Goal: Check status: Check status

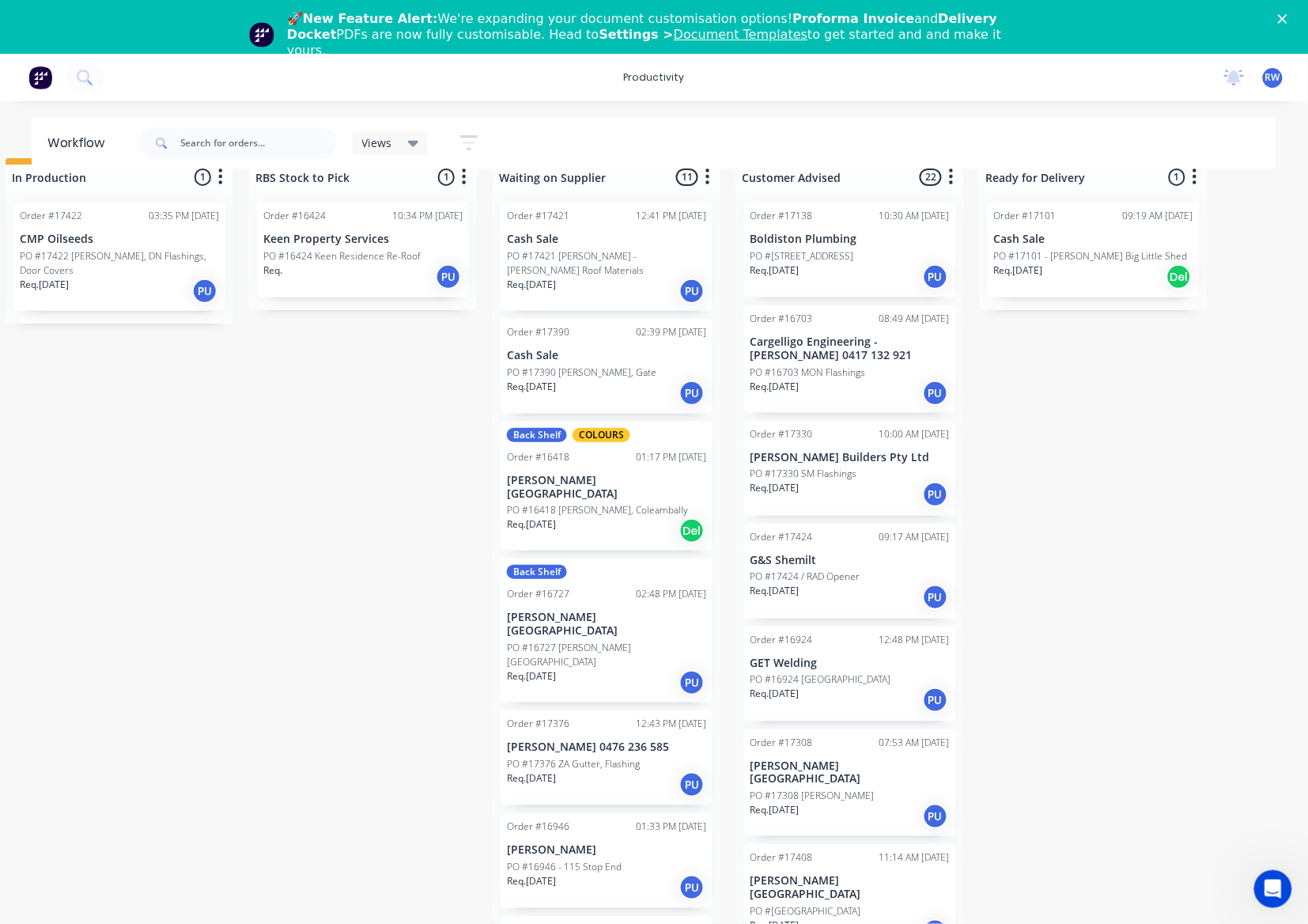
scroll to position [1630, 0]
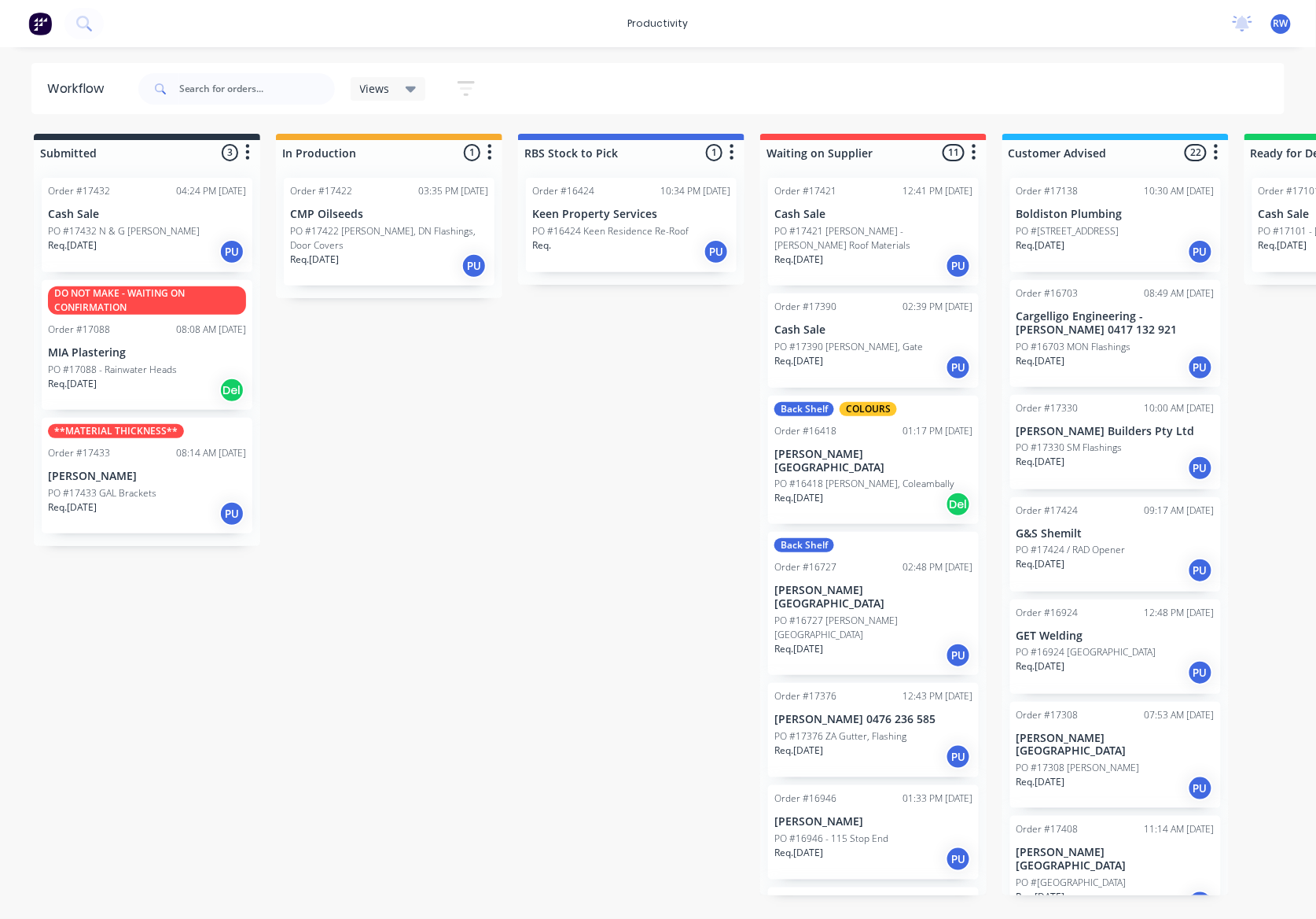
click at [366, 233] on p "PO #17422 [PERSON_NAME], DN Flashings, Door Covers" at bounding box center [389, 238] width 198 height 29
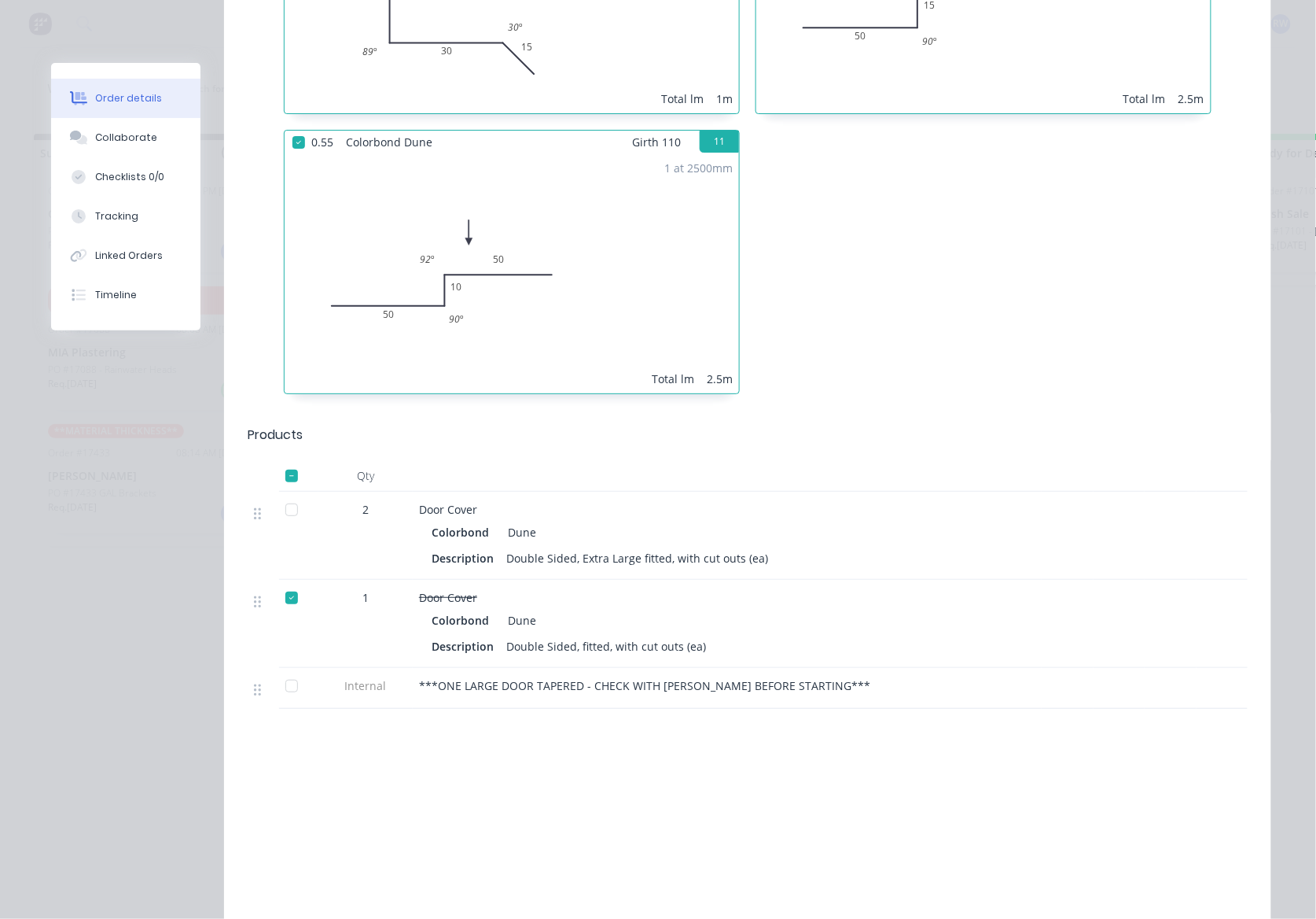
scroll to position [1991, 0]
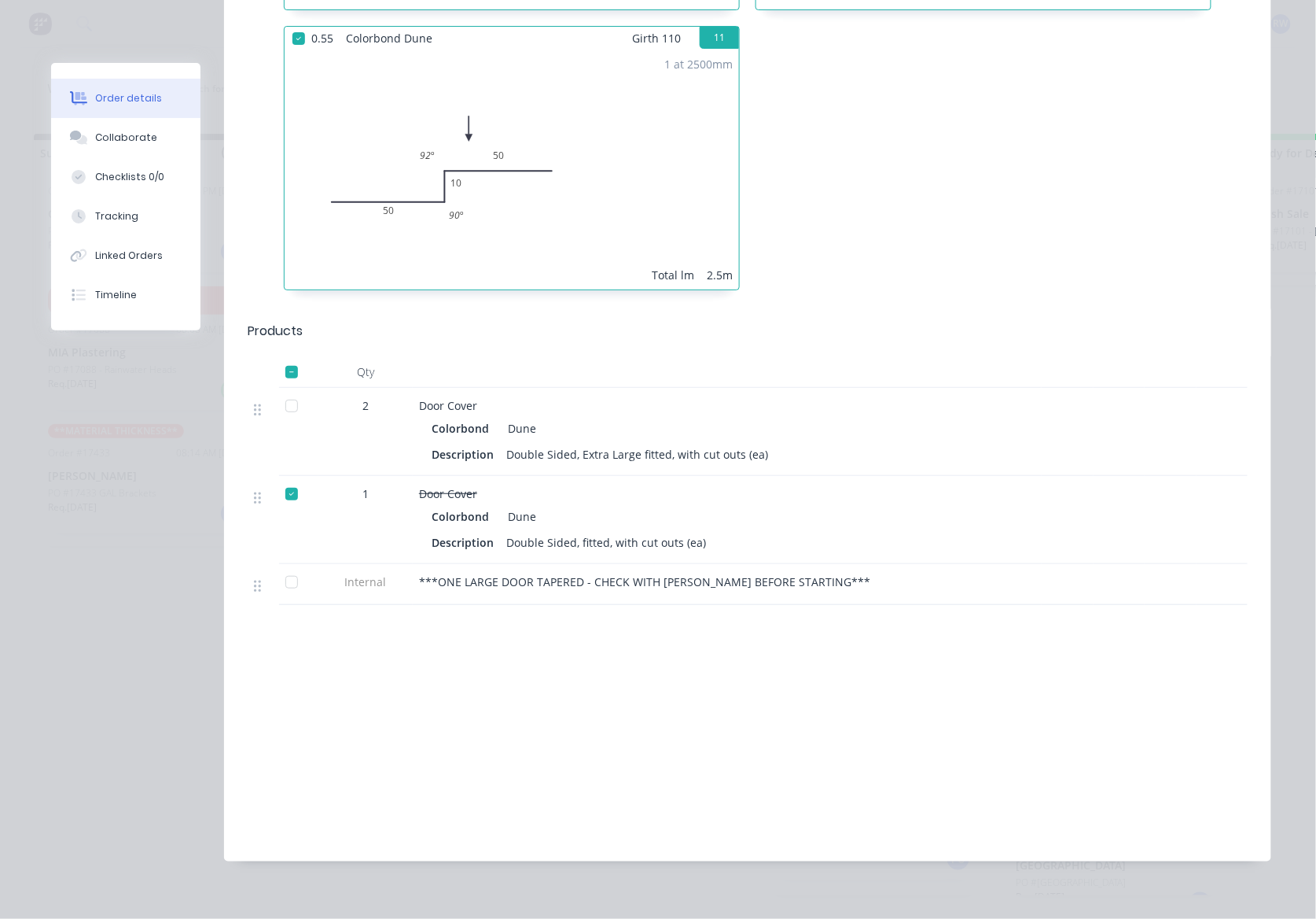
click at [291, 390] on div at bounding box center [291, 406] width 32 height 32
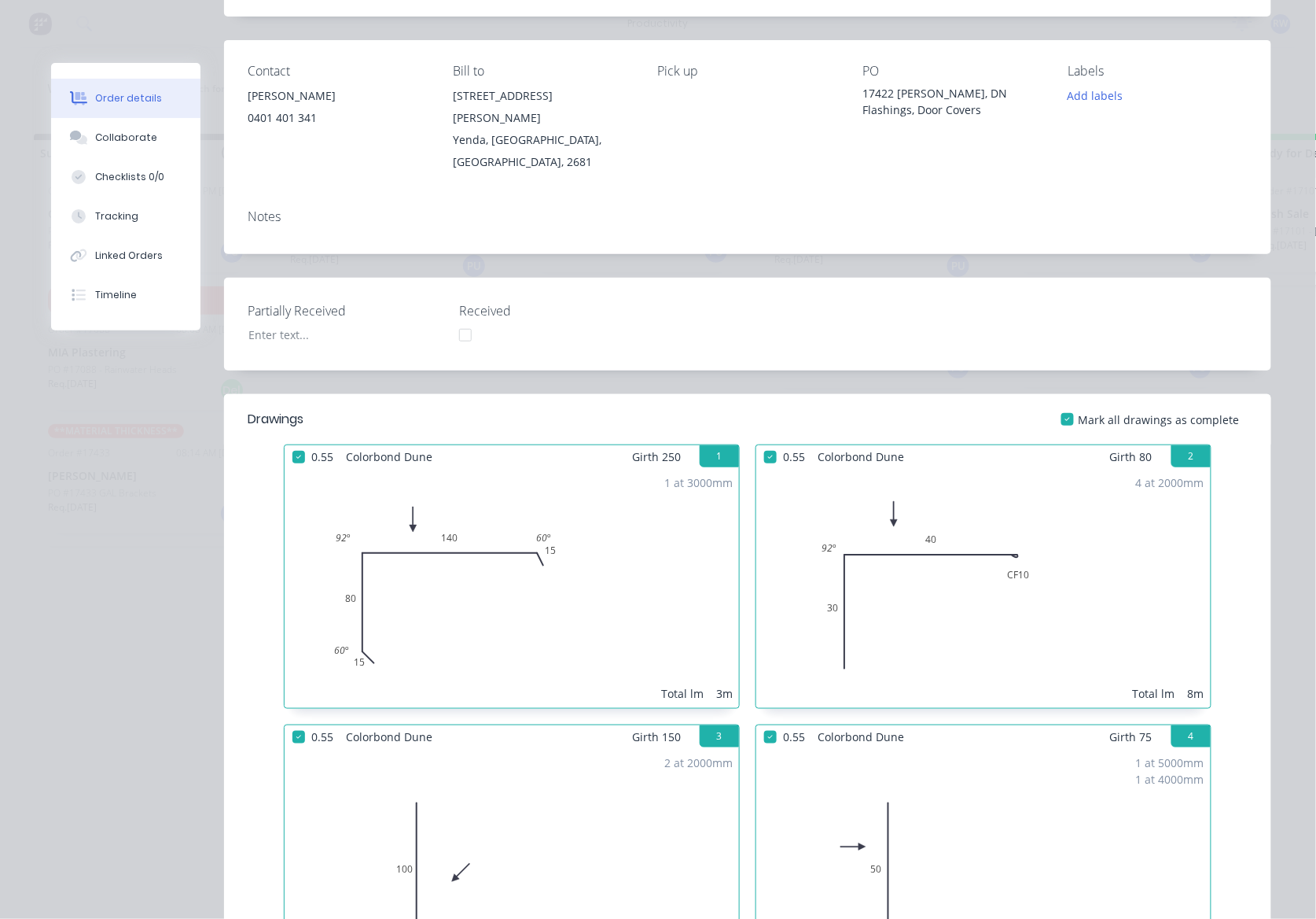
scroll to position [0, 0]
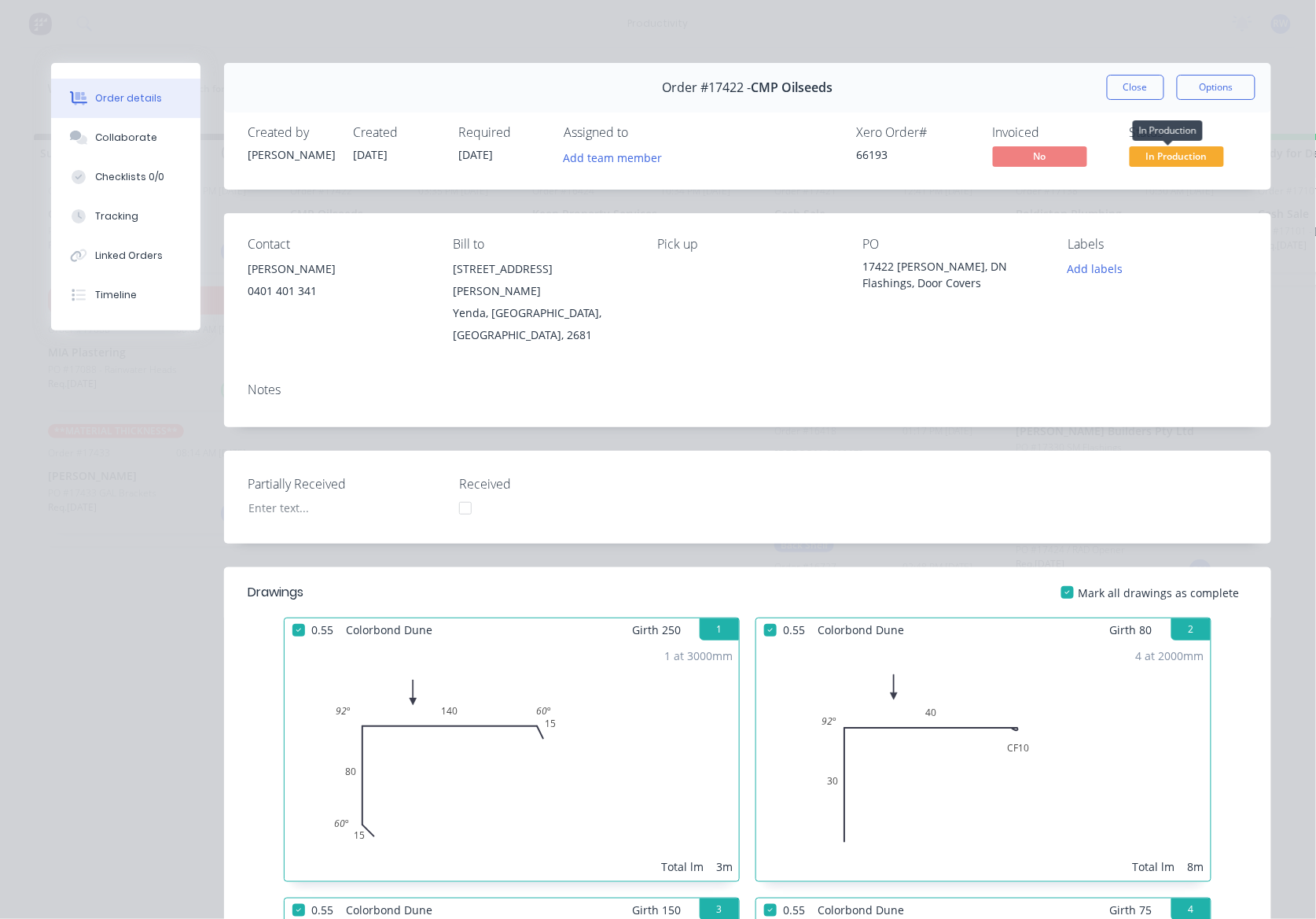
click at [1159, 163] on span "In Production" at bounding box center [1177, 156] width 95 height 20
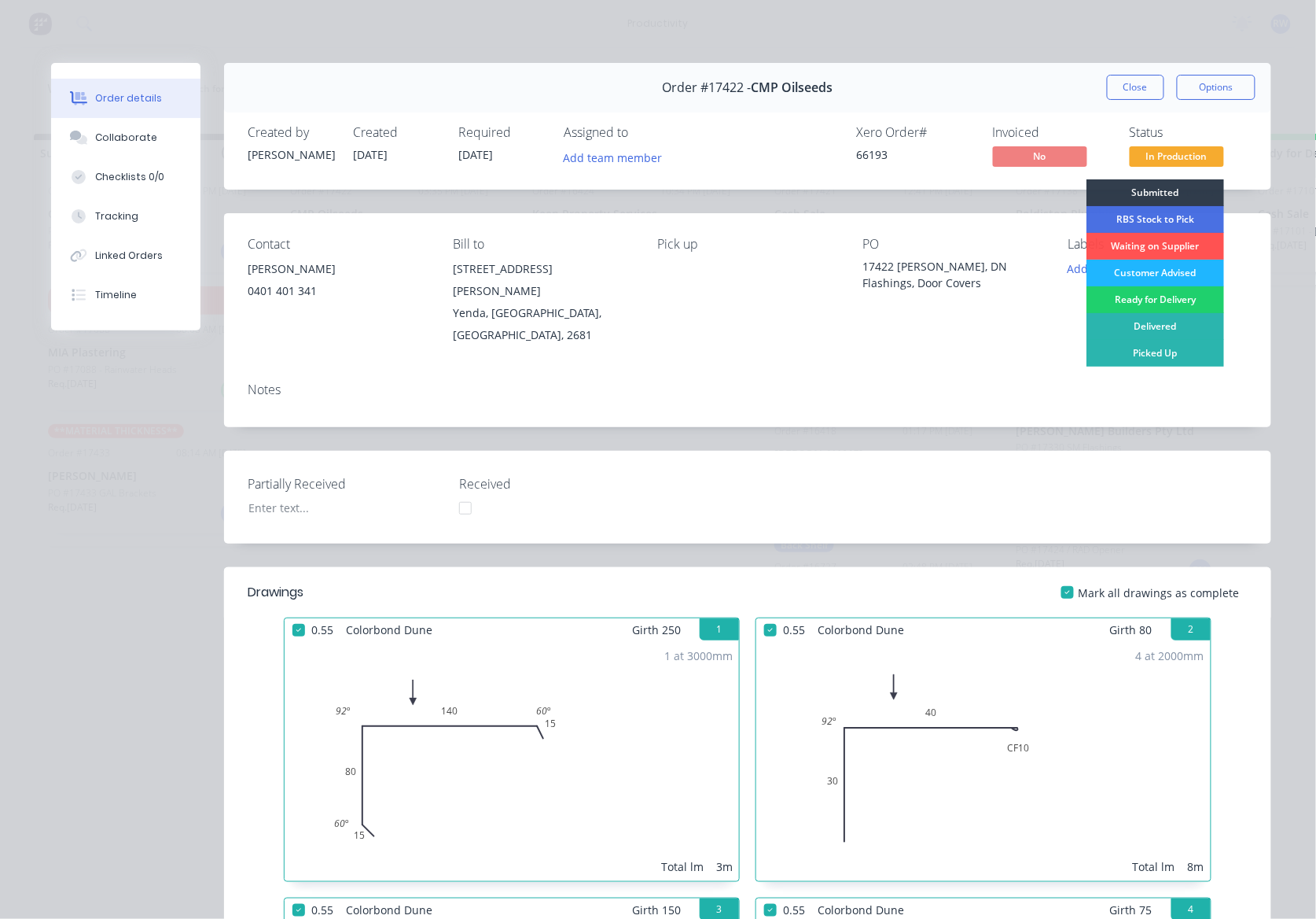
click at [1115, 271] on div "Customer Advised" at bounding box center [1155, 273] width 138 height 27
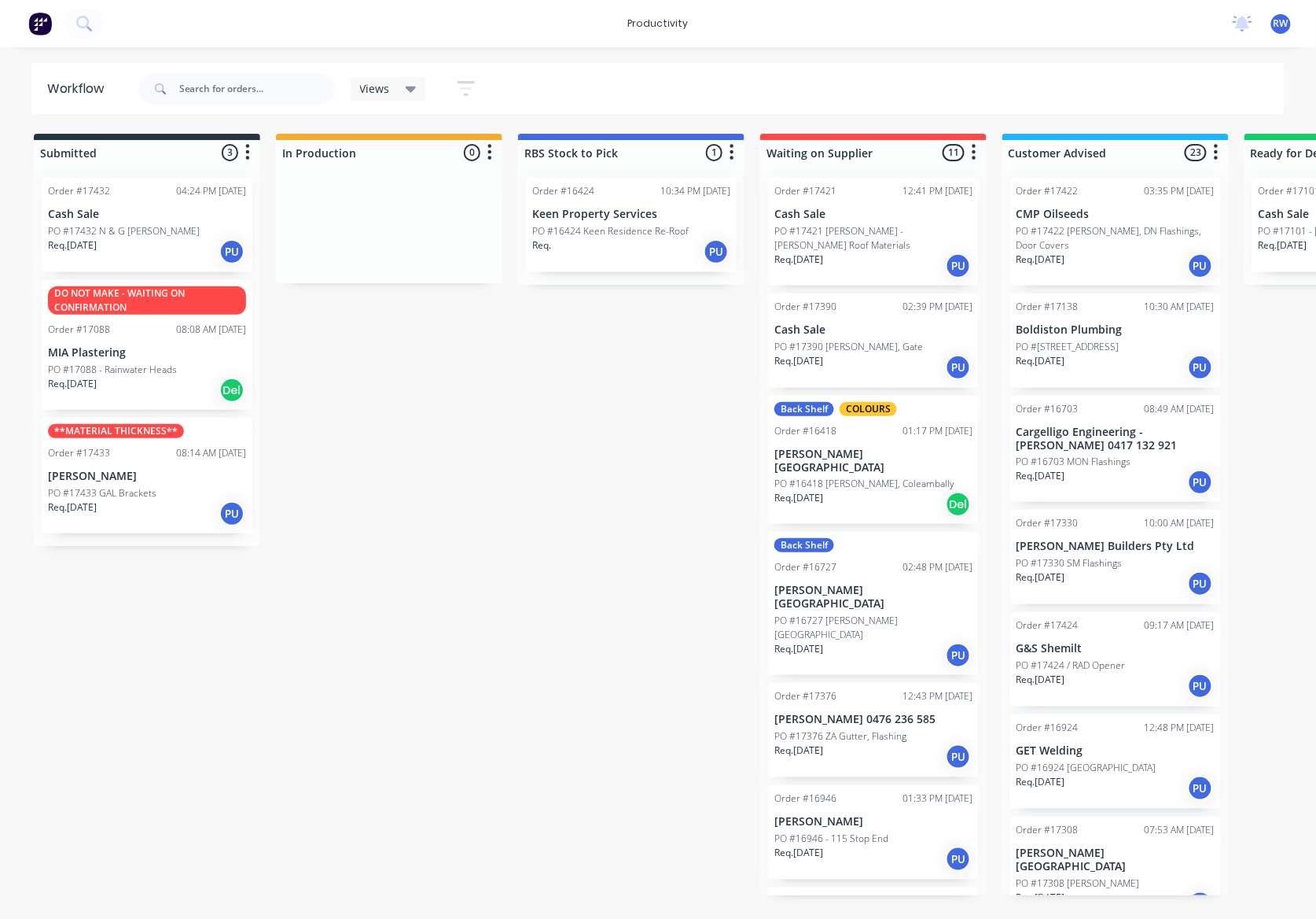
click at [127, 261] on div "Req. 25/08/25 PU" at bounding box center [147, 251] width 198 height 27
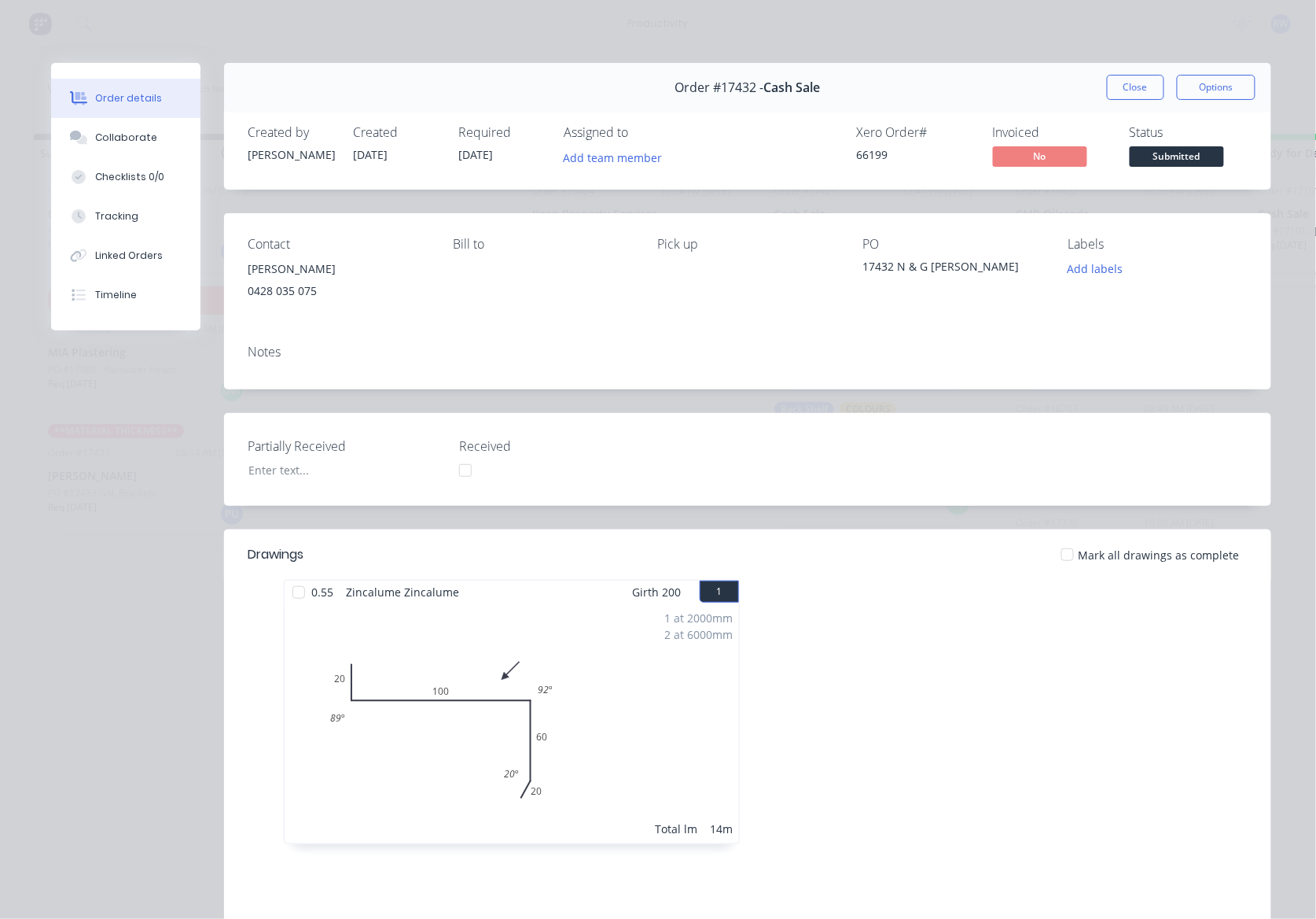
click at [290, 598] on div at bounding box center [299, 592] width 32 height 32
click at [1112, 89] on button "Close" at bounding box center [1136, 87] width 57 height 25
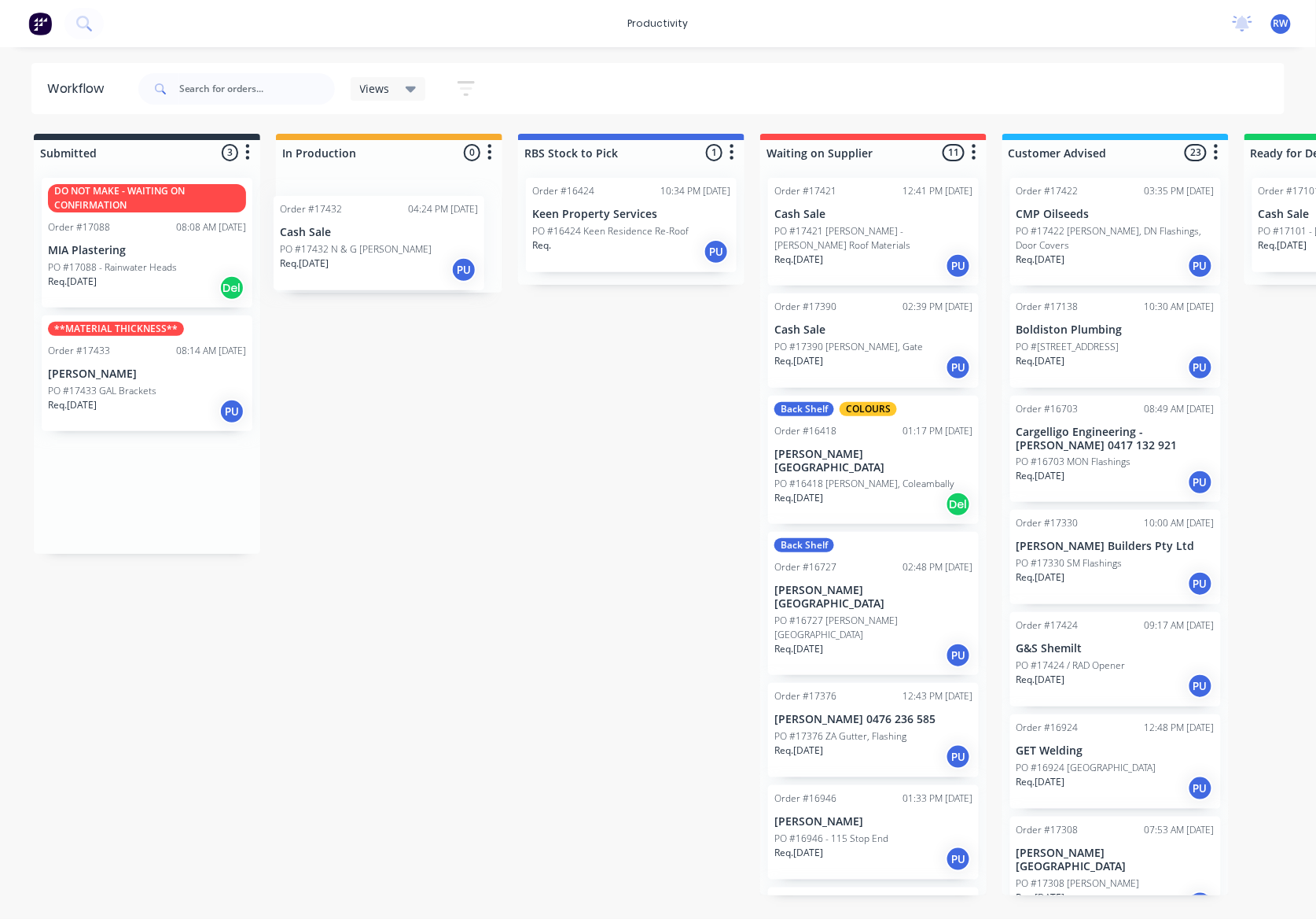
drag, startPoint x: 121, startPoint y: 238, endPoint x: 359, endPoint y: 255, distance: 238.6
click at [359, 255] on div "Submitted 3 Sort By Created date Required date Order number Customer name Most …" at bounding box center [958, 514] width 1939 height 761
click at [97, 400] on p "Req. 26/08/25" at bounding box center [73, 405] width 49 height 14
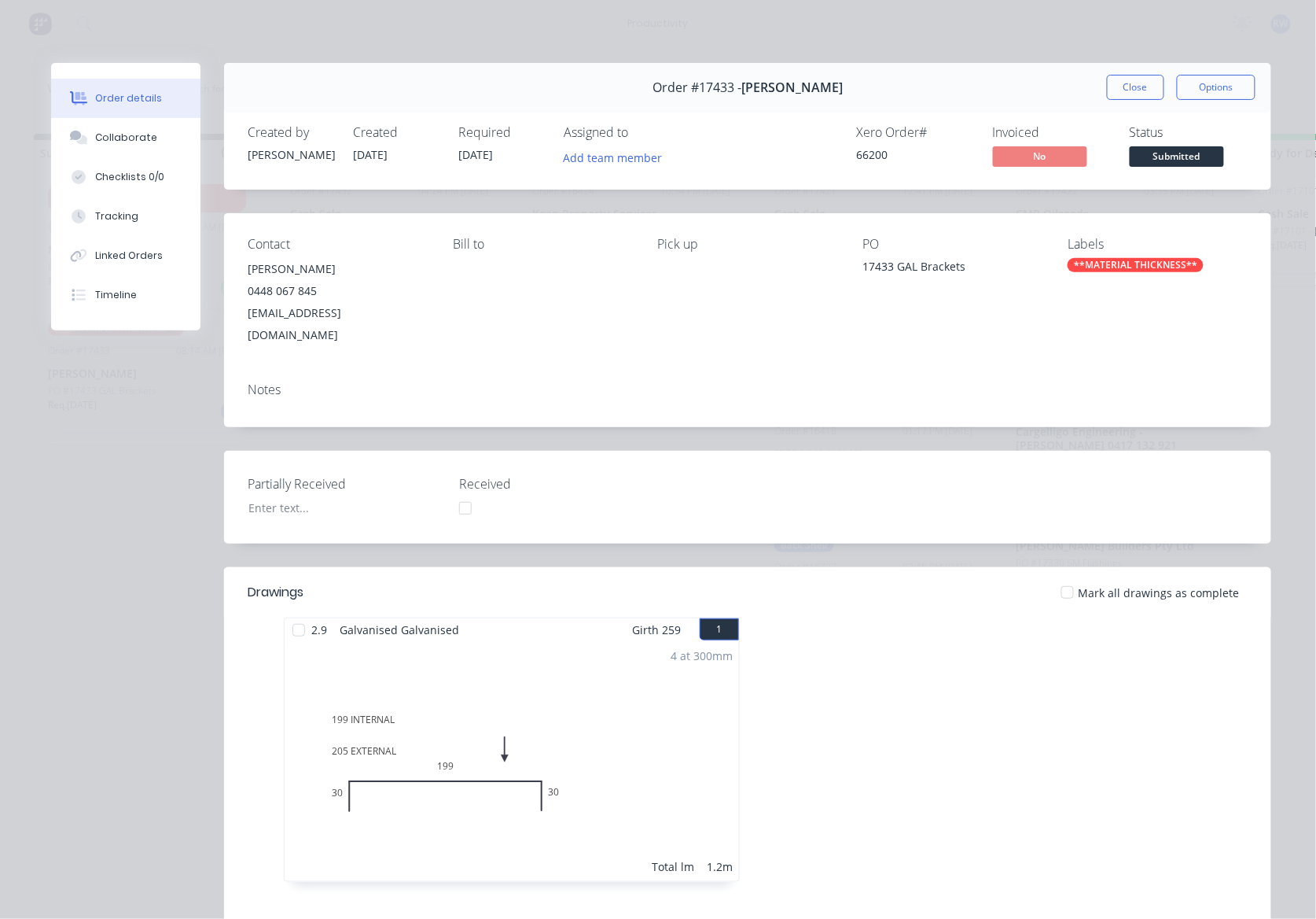
scroll to position [104, 0]
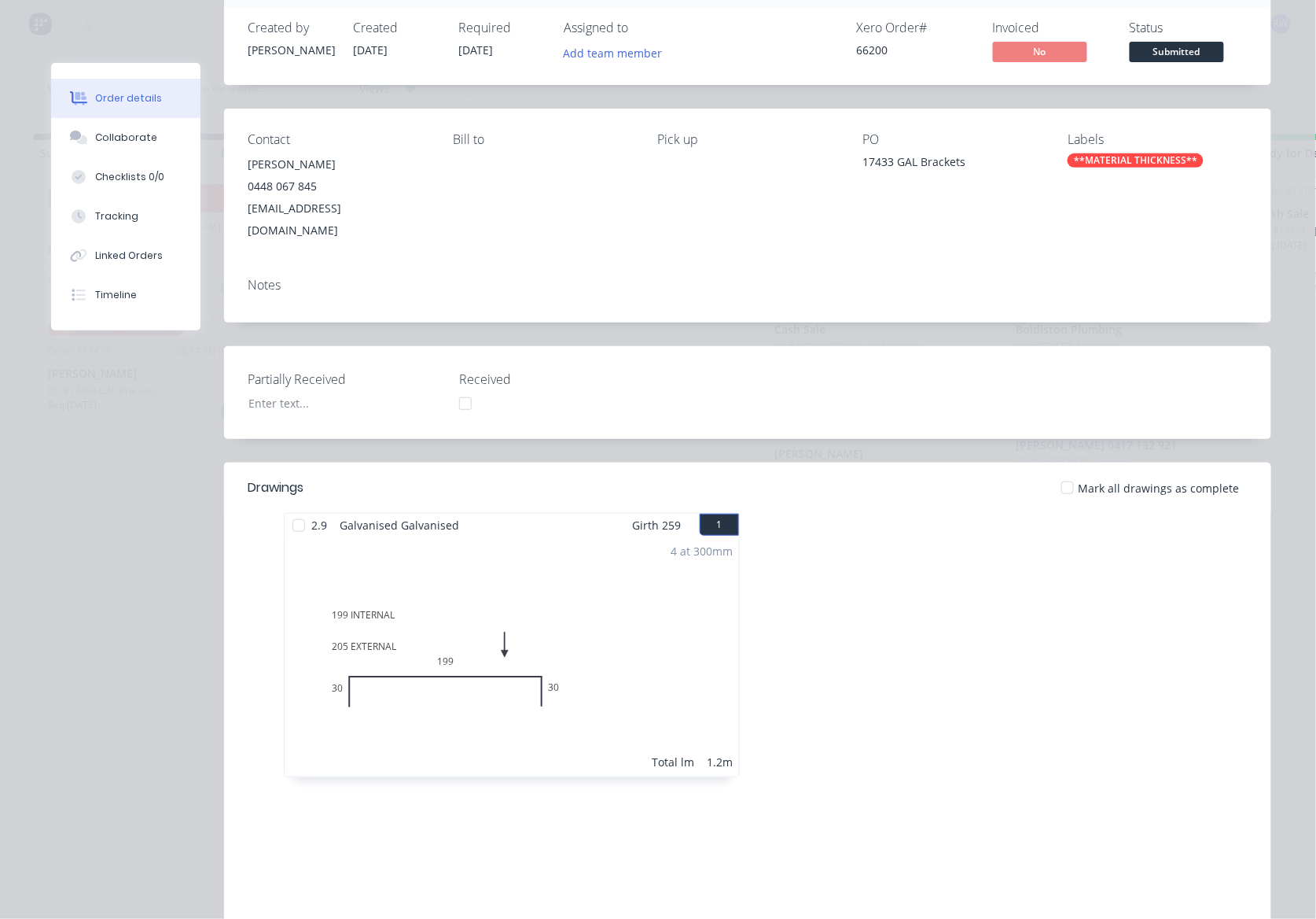
click at [294, 510] on div at bounding box center [299, 526] width 32 height 32
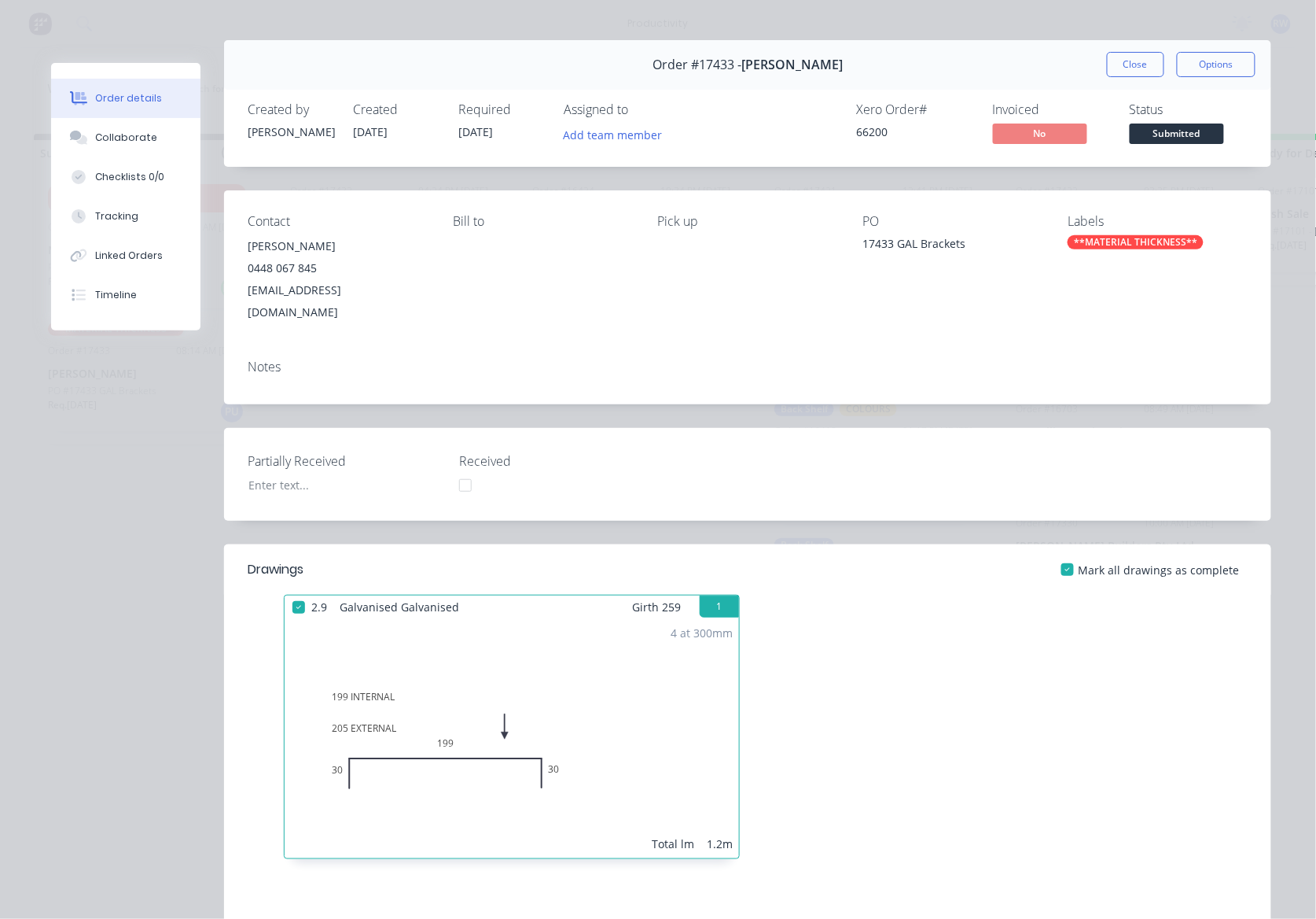
scroll to position [0, 0]
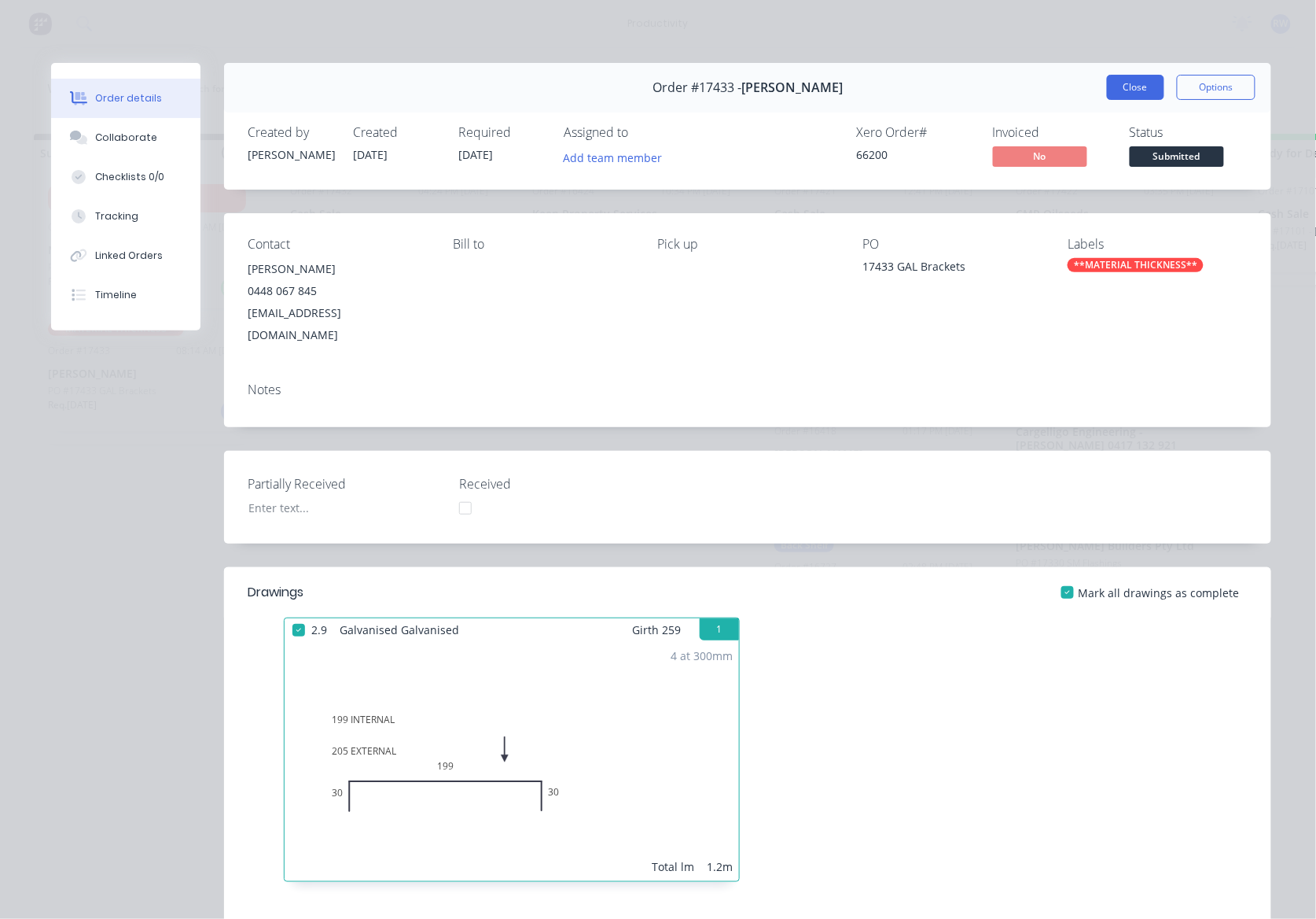
click at [1119, 90] on button "Close" at bounding box center [1136, 87] width 57 height 25
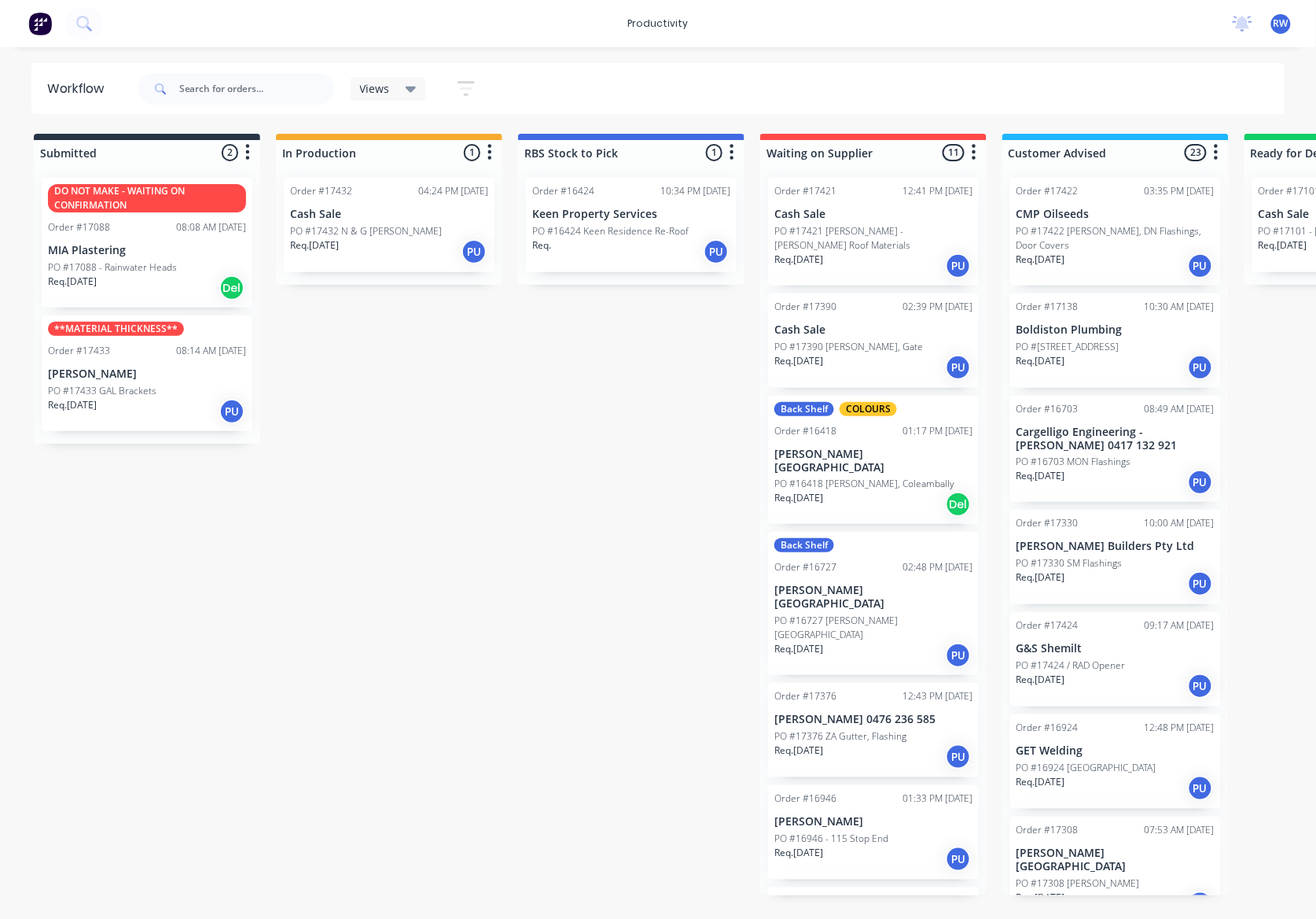
click at [195, 274] on div "Req. 01/07/25 Del" at bounding box center [147, 287] width 198 height 27
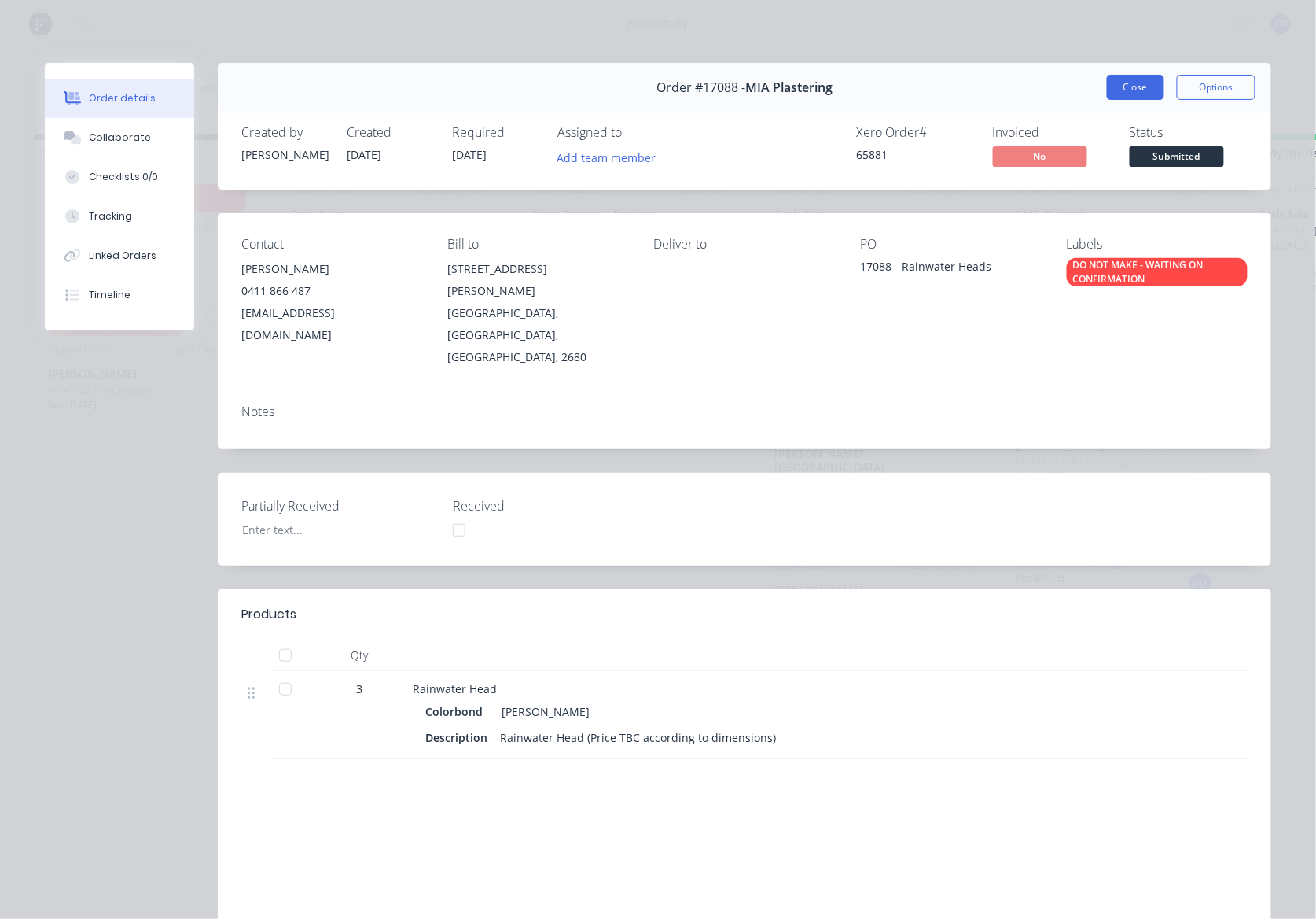
click at [1123, 93] on button "Close" at bounding box center [1136, 87] width 57 height 25
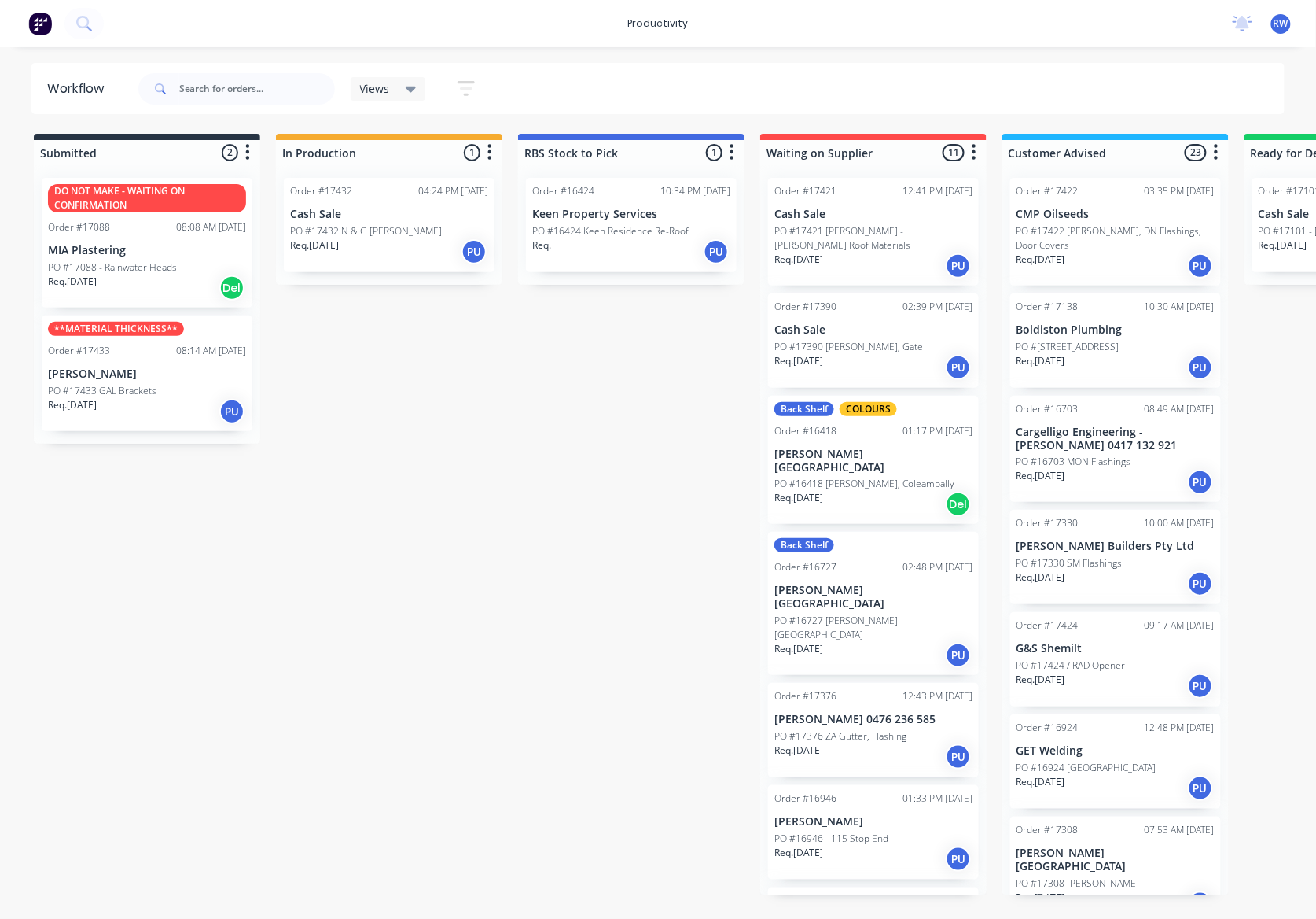
click at [385, 255] on div "Req. 25/08/25 PU" at bounding box center [389, 251] width 198 height 27
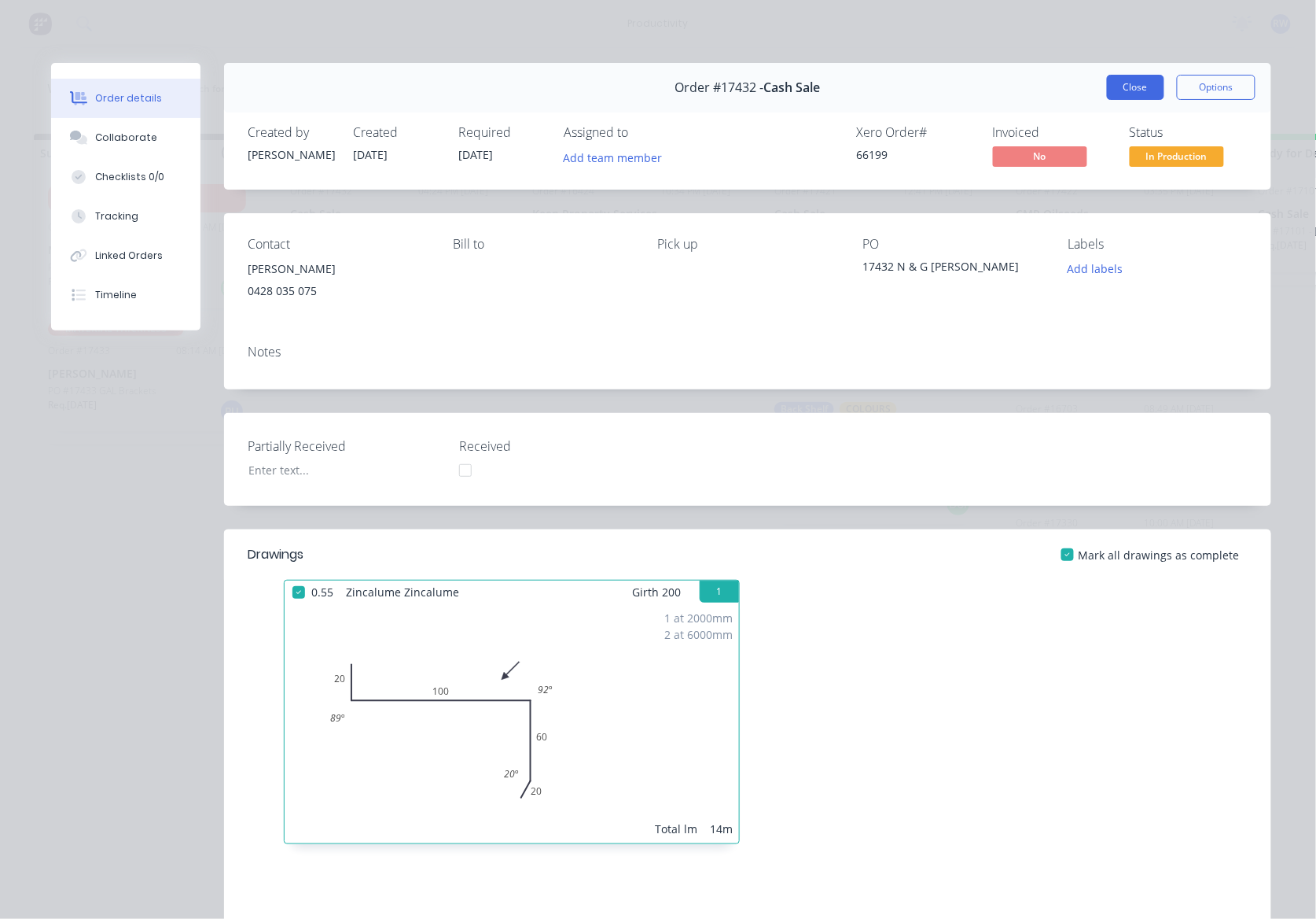
click at [1141, 92] on button "Close" at bounding box center [1136, 87] width 57 height 25
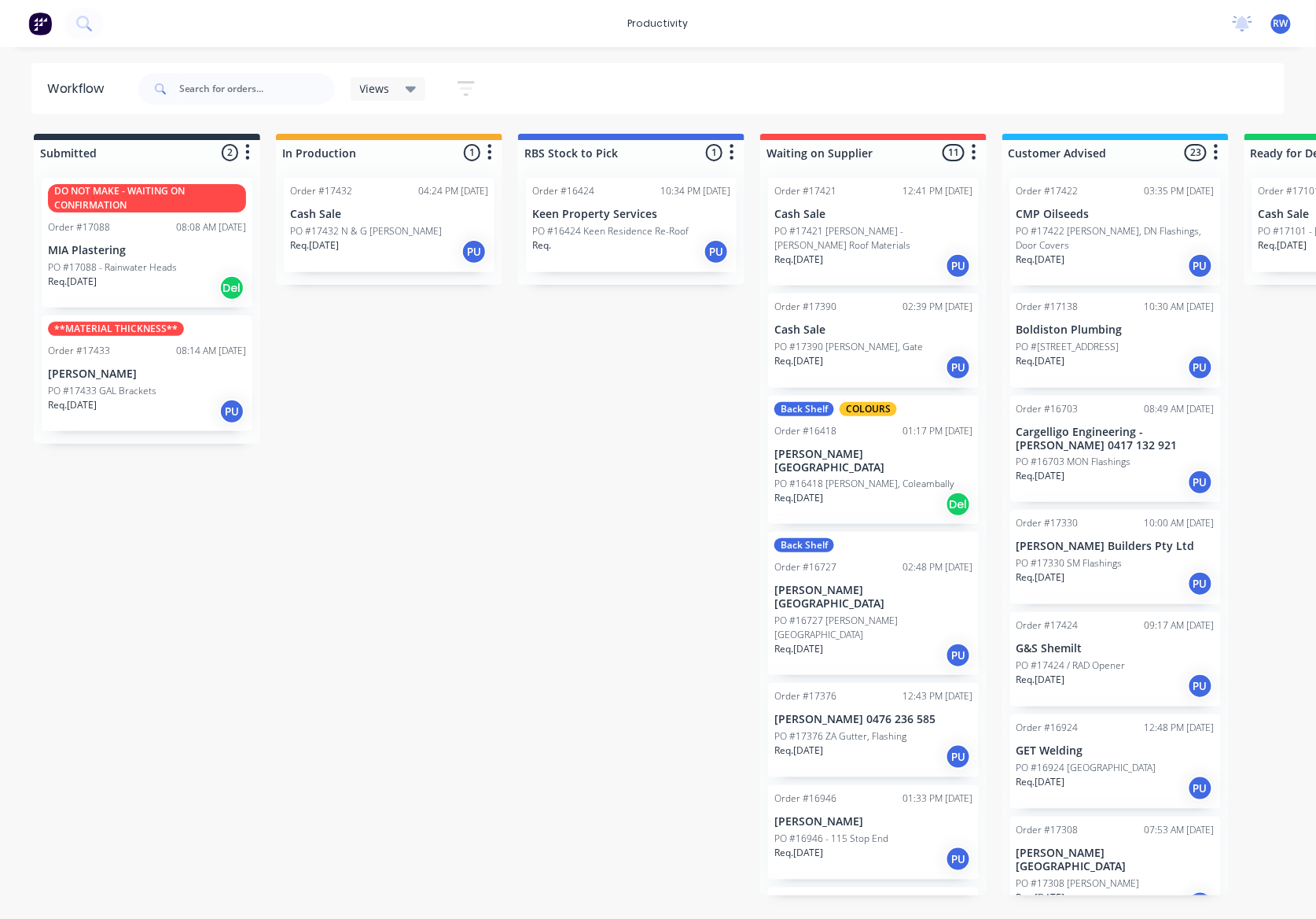
click at [89, 419] on div "Req. 26/08/25 PU" at bounding box center [147, 411] width 198 height 27
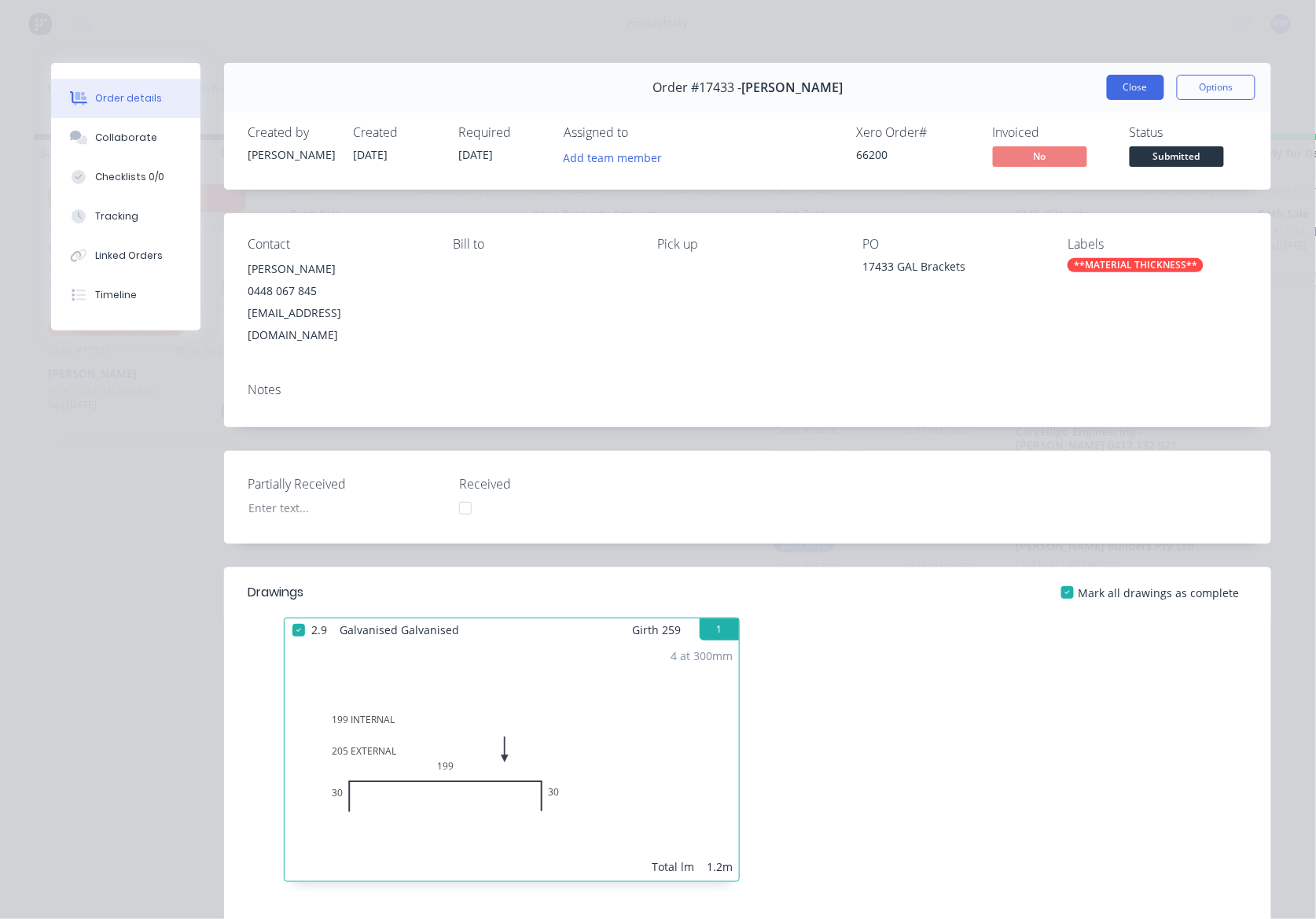
click at [1127, 93] on button "Close" at bounding box center [1136, 87] width 57 height 25
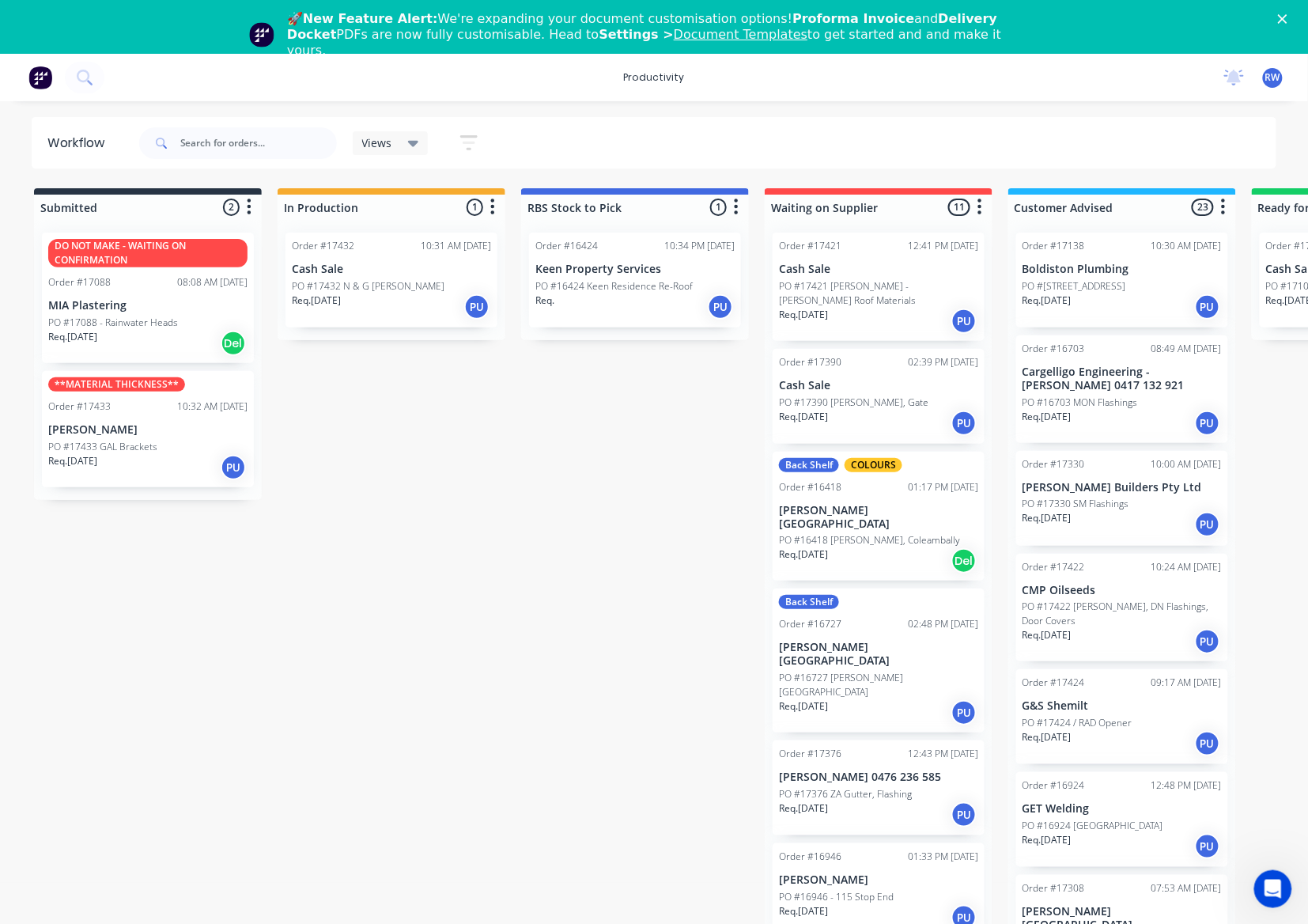
click at [886, 308] on div "Req. [DATE] PU" at bounding box center [878, 321] width 199 height 27
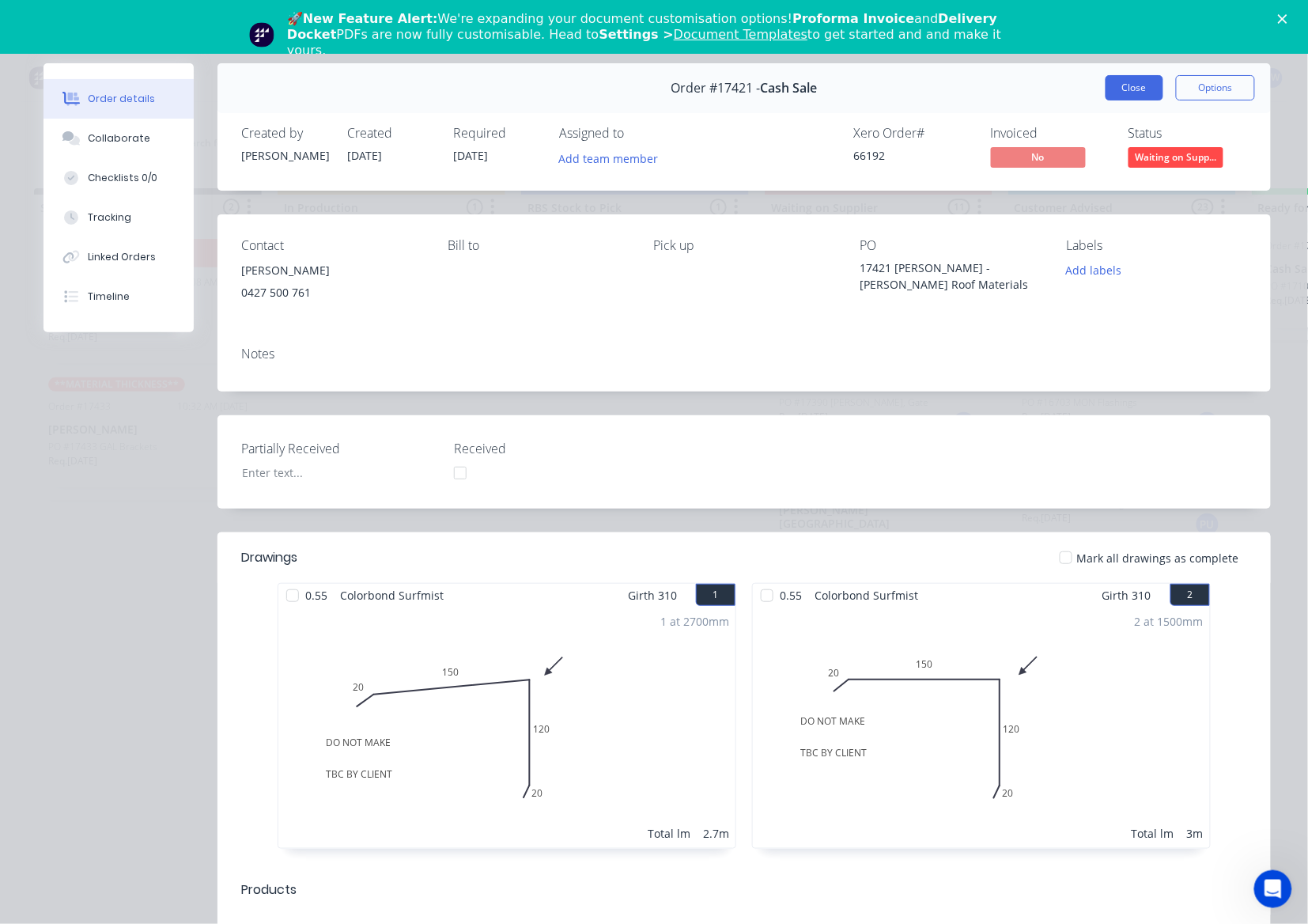
click at [1105, 82] on button "Close" at bounding box center [1134, 88] width 57 height 25
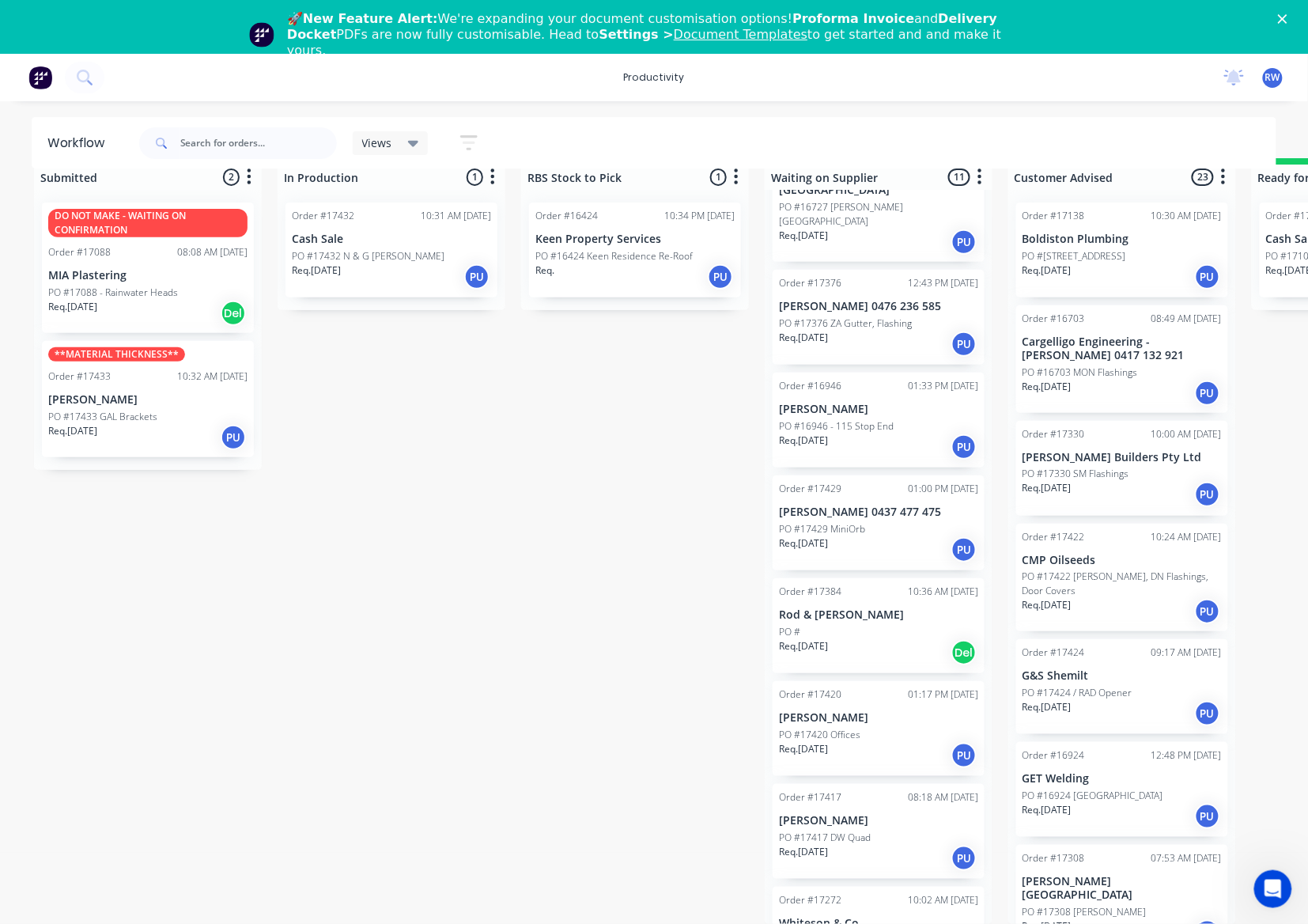
scroll to position [46, 0]
click at [845, 830] on p "PO #17417 DW Quad" at bounding box center [825, 837] width 92 height 14
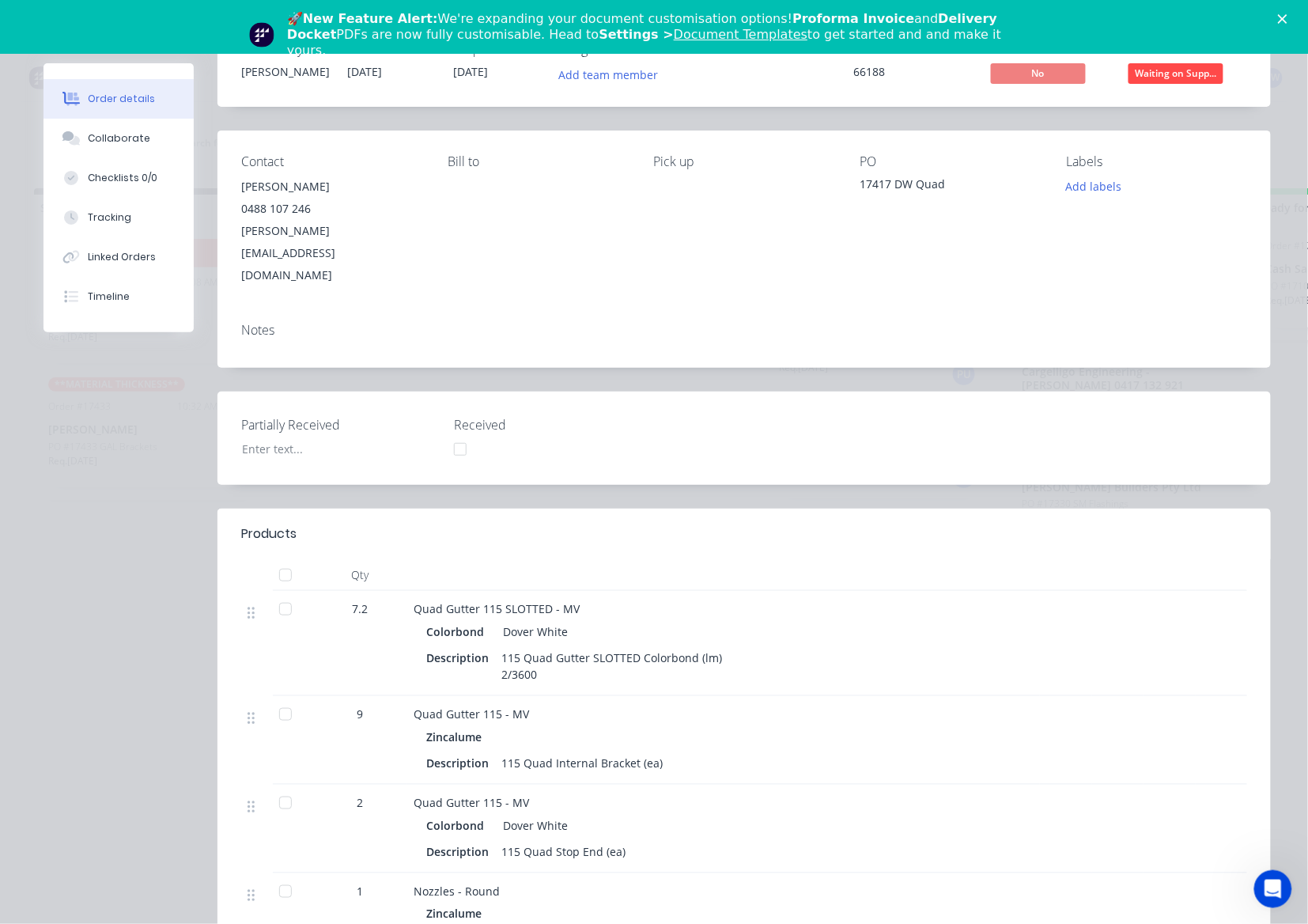
scroll to position [126, 0]
